Goal: Information Seeking & Learning: Learn about a topic

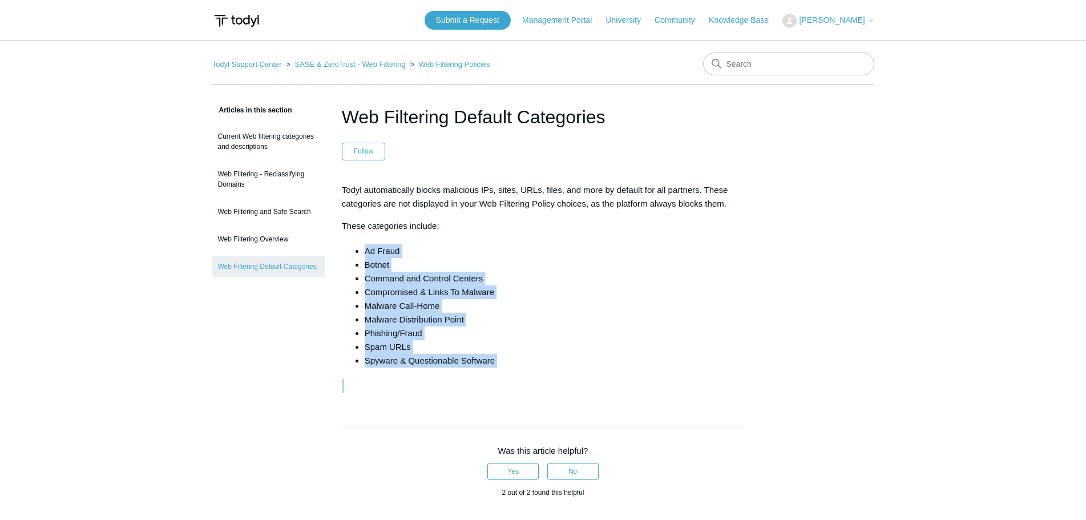
drag, startPoint x: 364, startPoint y: 252, endPoint x: 499, endPoint y: 371, distance: 180.6
click at [499, 371] on div "Todyl automatically blocks malicious IPs, sites, URLs, files, and more by defau…" at bounding box center [543, 287] width 403 height 209
click at [522, 371] on div "Todyl automatically blocks malicious IPs, sites, URLs, files, and more by defau…" at bounding box center [543, 287] width 403 height 209
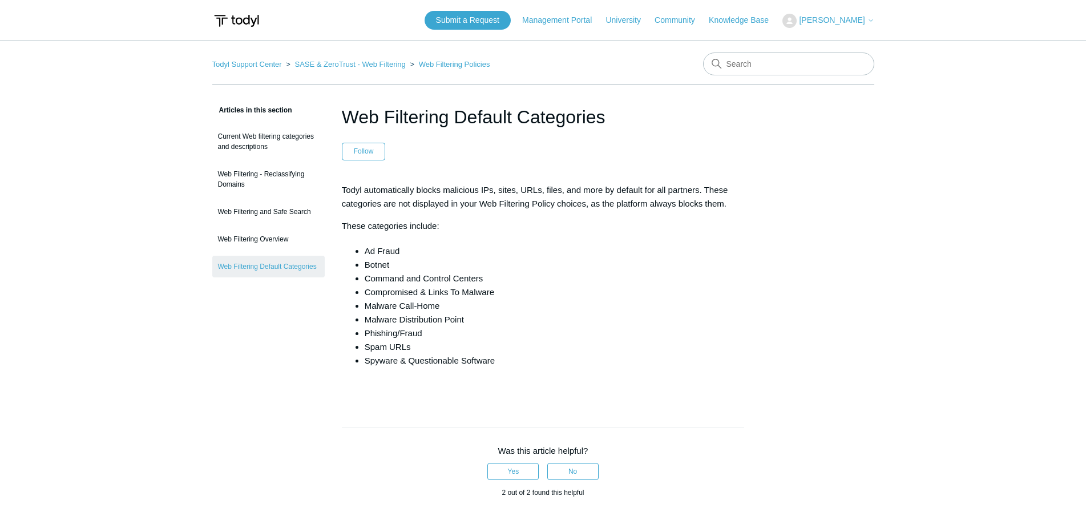
click at [59, 112] on main "Todyl Support Center SASE & ZeroTrust - Web Filtering Web Filtering Policies Ar…" at bounding box center [543, 411] width 1086 height 741
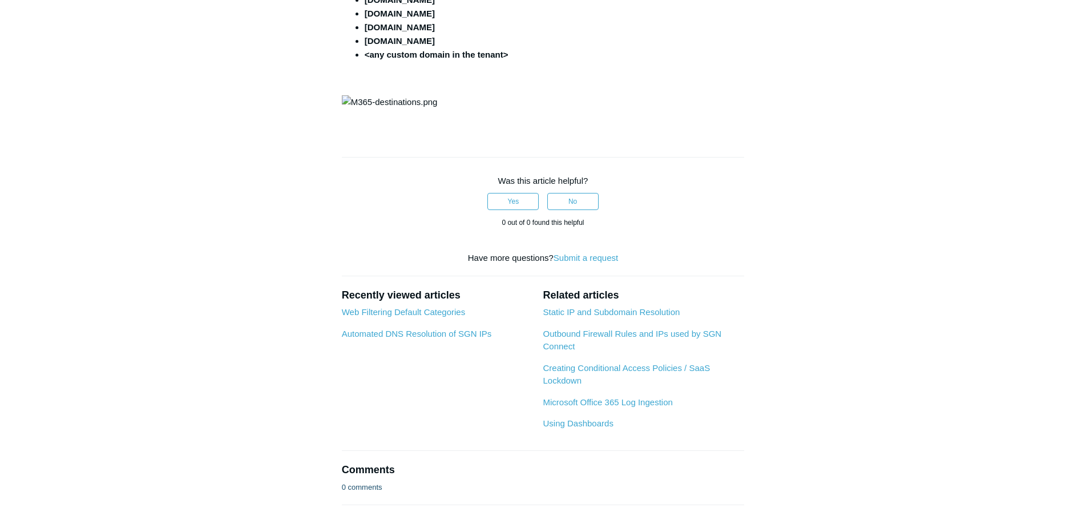
scroll to position [399, 0]
